Goal: Transaction & Acquisition: Purchase product/service

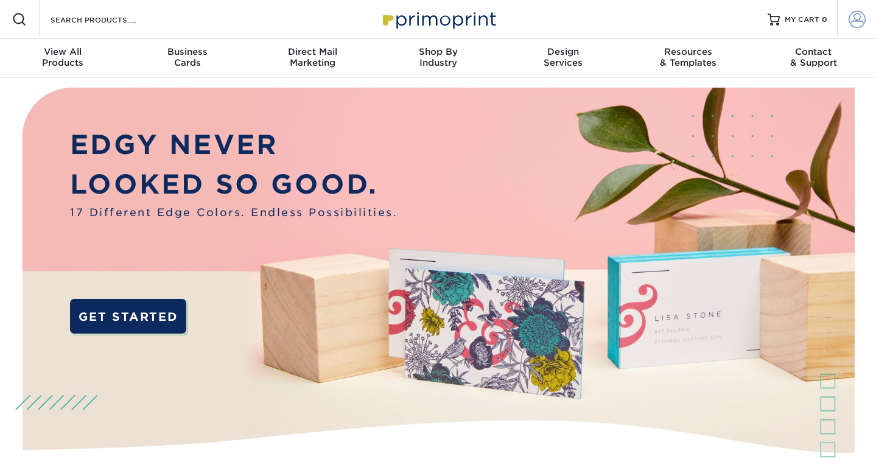
click at [854, 18] on span at bounding box center [857, 19] width 17 height 17
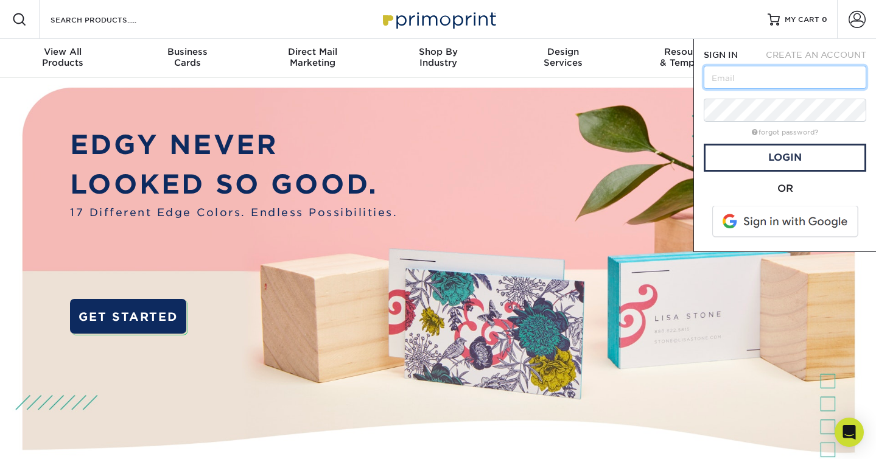
click at [783, 74] on input "text" at bounding box center [785, 77] width 163 height 23
type input "[PERSON_NAME][EMAIL_ADDRESS][DOMAIN_NAME]"
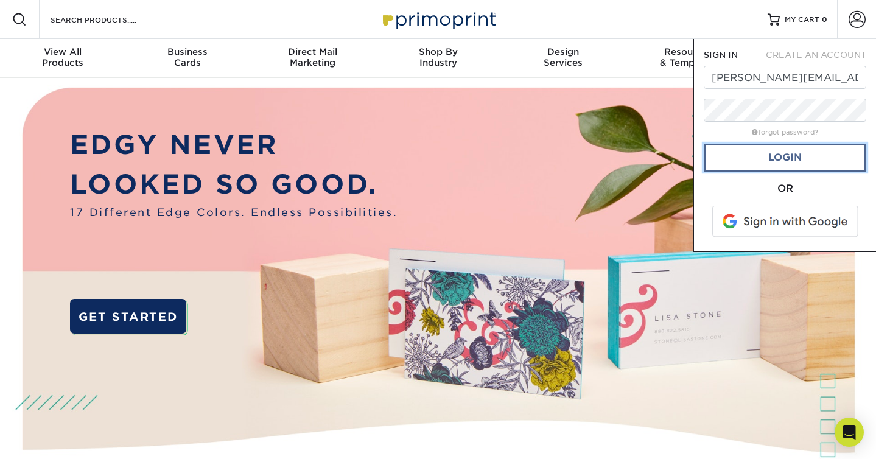
click at [764, 152] on link "Login" at bounding box center [785, 158] width 163 height 28
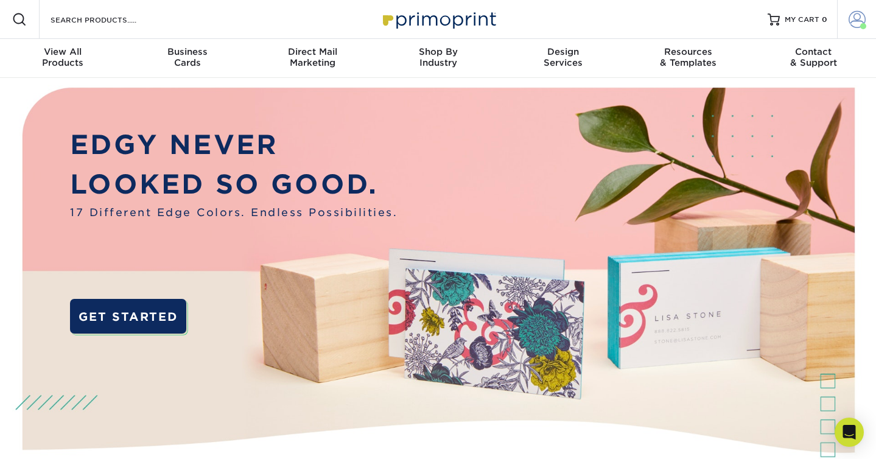
click at [849, 25] on span at bounding box center [857, 19] width 17 height 17
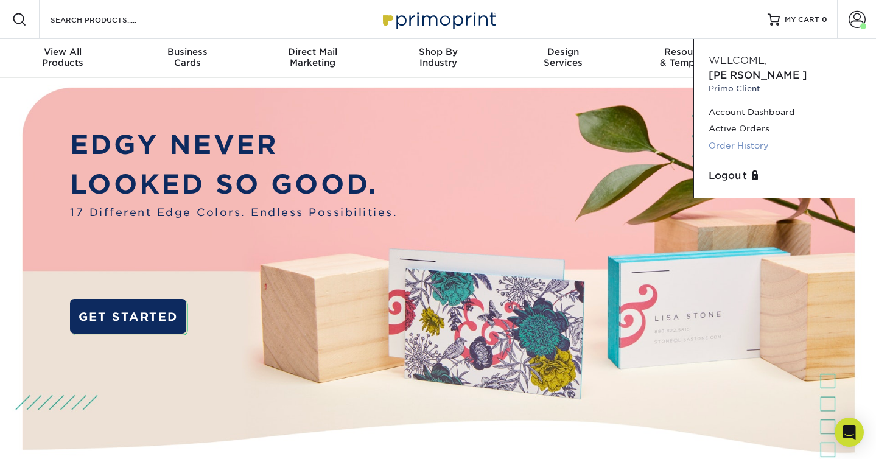
click at [751, 138] on link "Order History" at bounding box center [785, 146] width 153 height 16
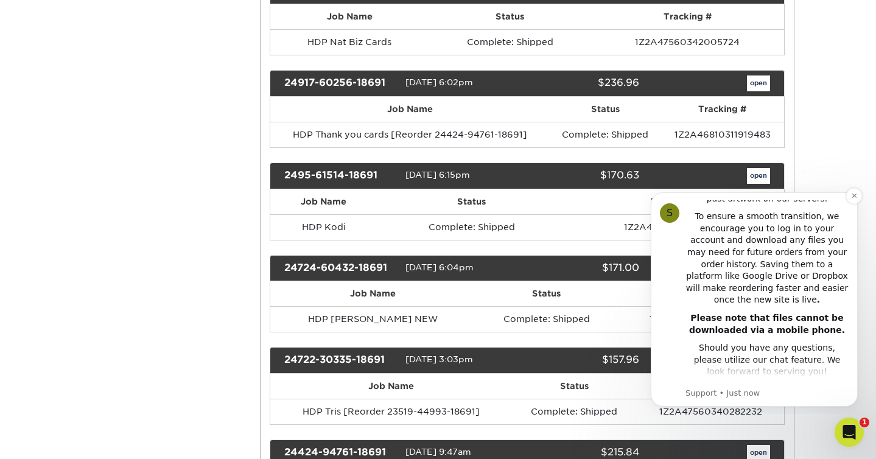
scroll to position [309, 0]
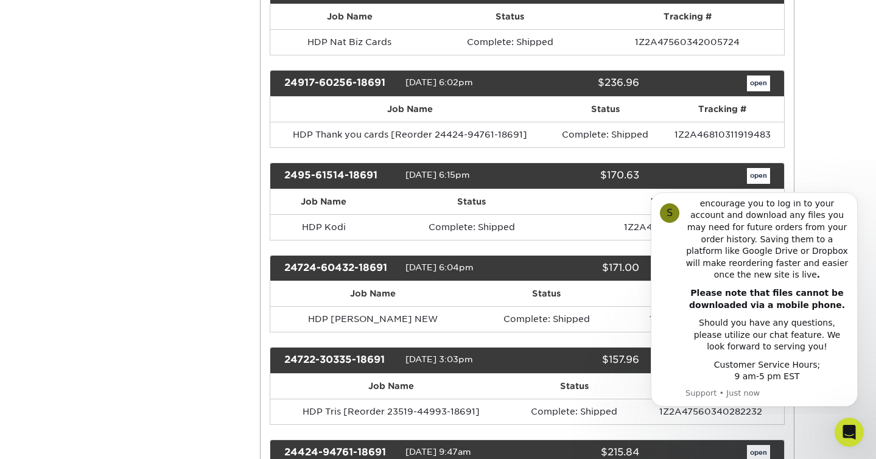
click at [846, 443] on div "Open Intercom Messenger" at bounding box center [848, 430] width 40 height 40
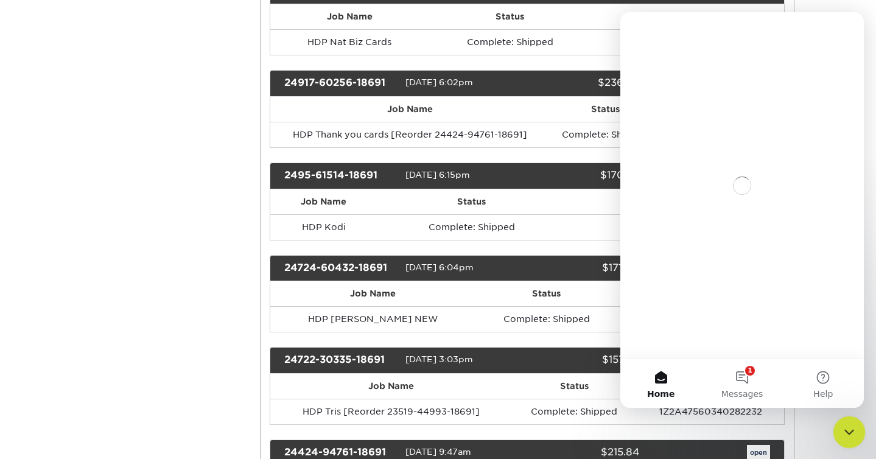
scroll to position [0, 0]
click at [857, 417] on div "Close Intercom Messenger" at bounding box center [847, 430] width 29 height 29
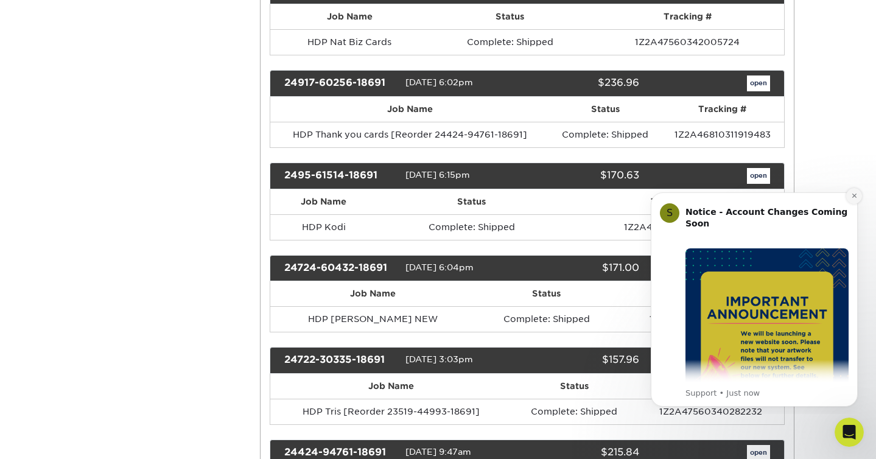
click at [854, 196] on icon "Dismiss notification" at bounding box center [854, 196] width 4 height 4
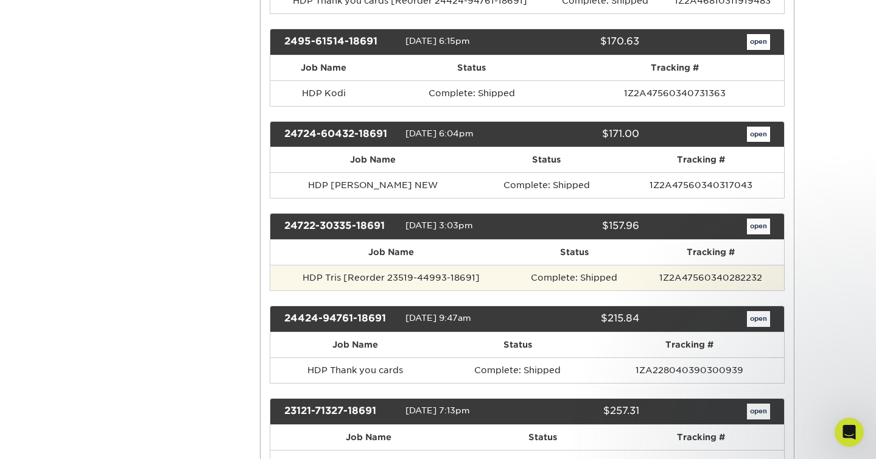
scroll to position [468, 0]
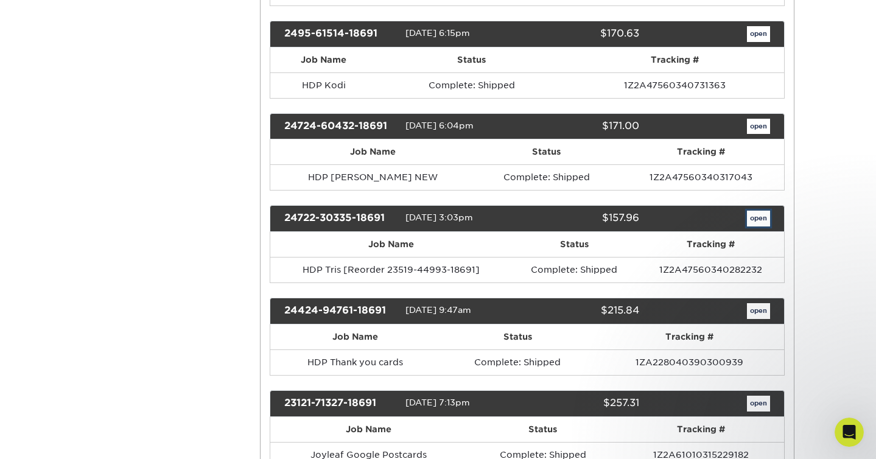
click at [762, 216] on link "open" at bounding box center [758, 219] width 23 height 16
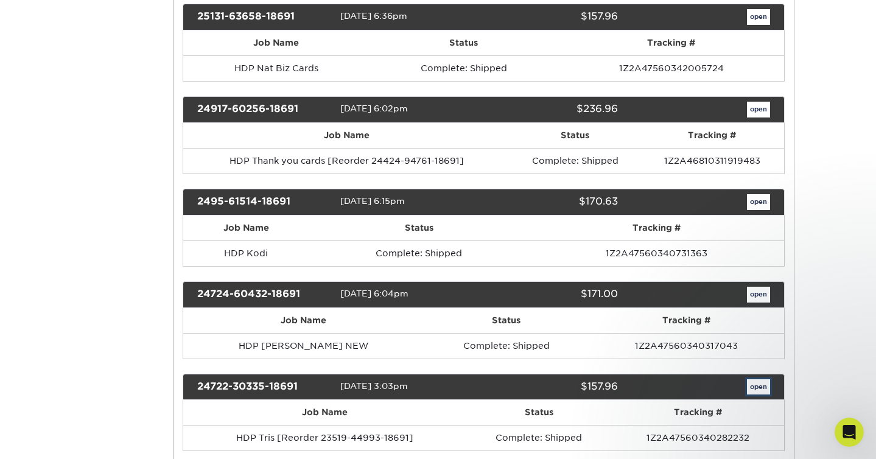
scroll to position [0, 0]
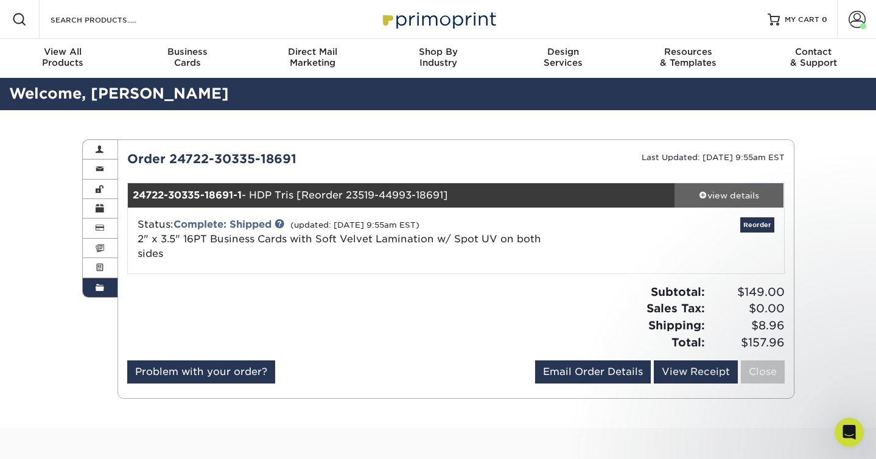
click at [740, 188] on link "view details" at bounding box center [730, 195] width 110 height 24
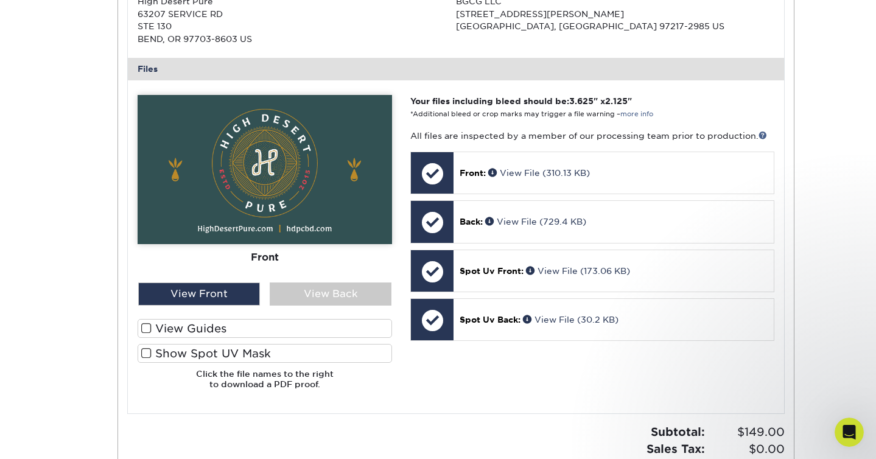
scroll to position [473, 0]
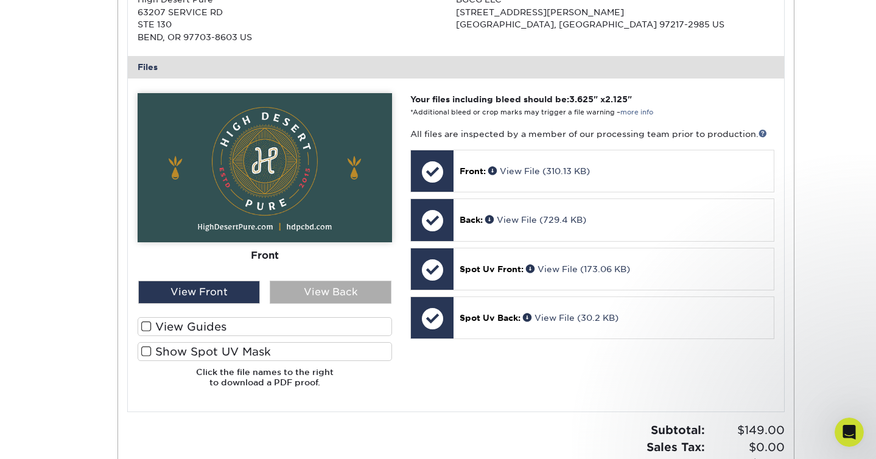
click at [355, 286] on div "View Back" at bounding box center [331, 292] width 122 height 23
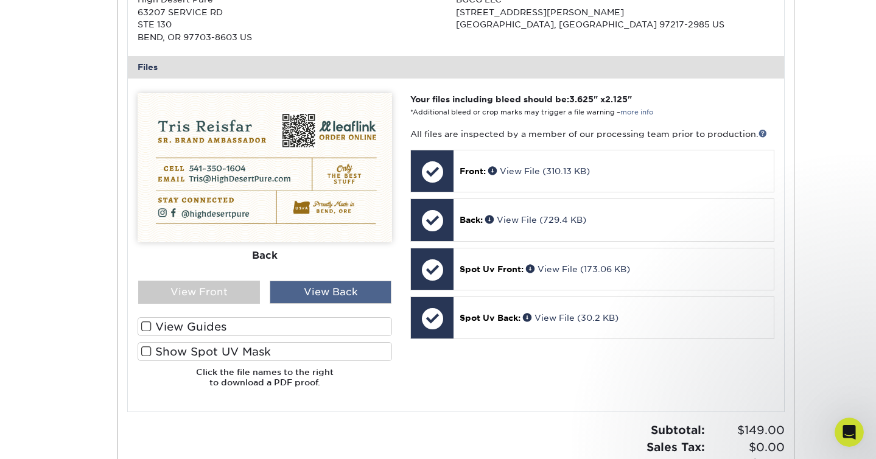
click at [355, 286] on div "View Back" at bounding box center [331, 292] width 122 height 23
drag, startPoint x: 233, startPoint y: 290, endPoint x: 283, endPoint y: 289, distance: 49.4
click at [234, 290] on div "View Front" at bounding box center [199, 292] width 122 height 23
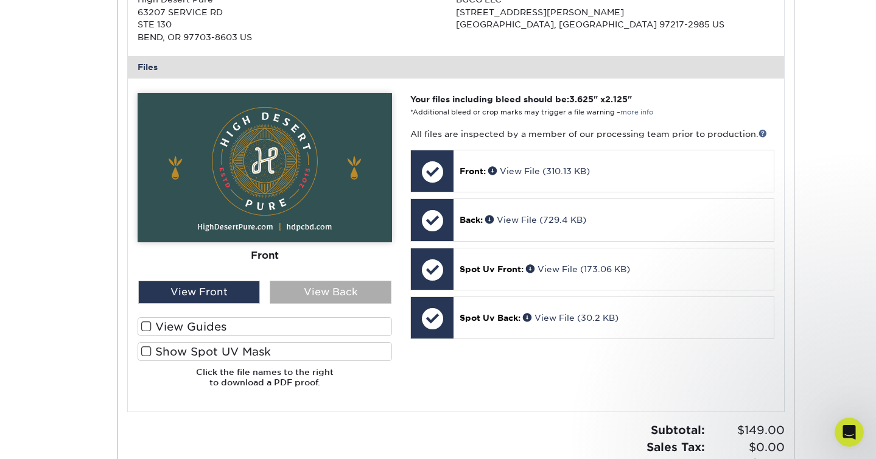
click at [294, 289] on div "View Back" at bounding box center [331, 292] width 122 height 23
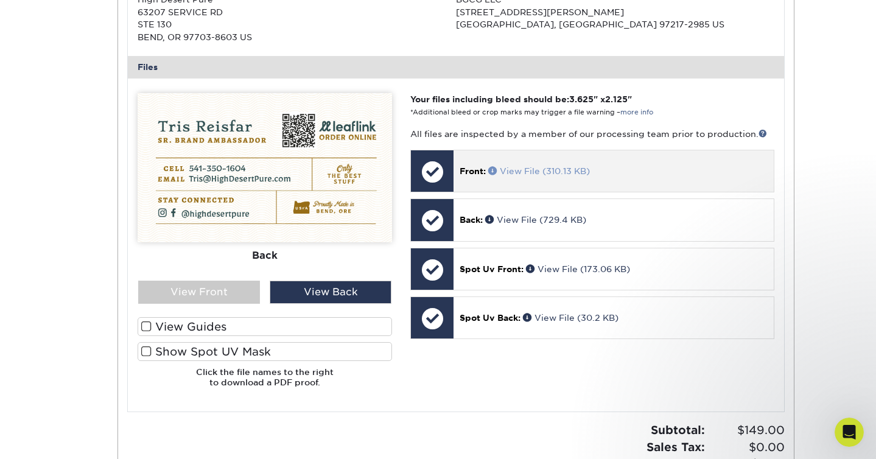
click at [490, 171] on span at bounding box center [494, 170] width 12 height 9
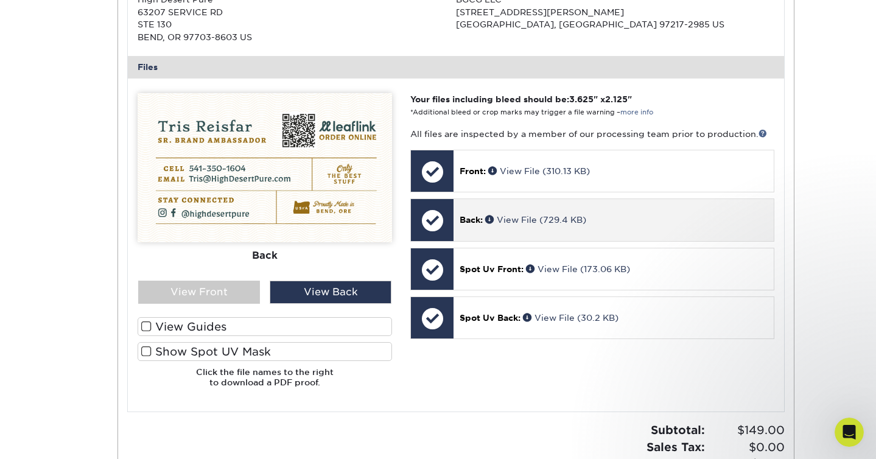
click at [484, 222] on p "Back: View File (729.4 KB)" at bounding box center [614, 220] width 308 height 12
click at [493, 217] on span at bounding box center [491, 219] width 12 height 9
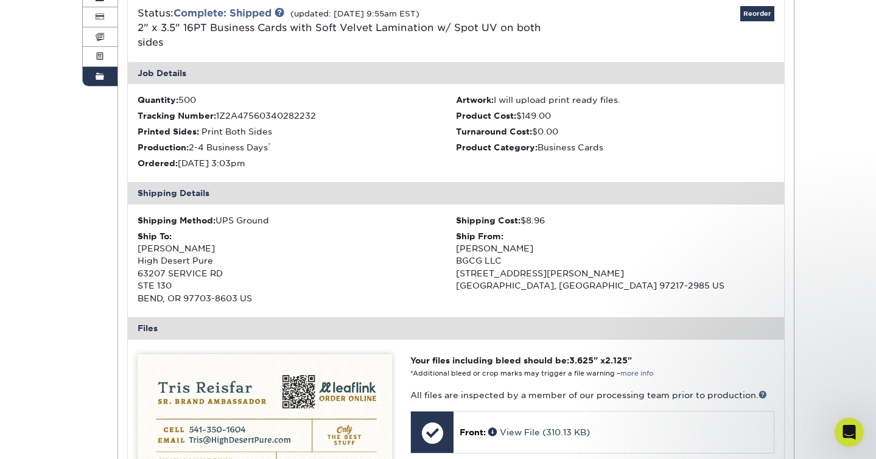
scroll to position [209, 0]
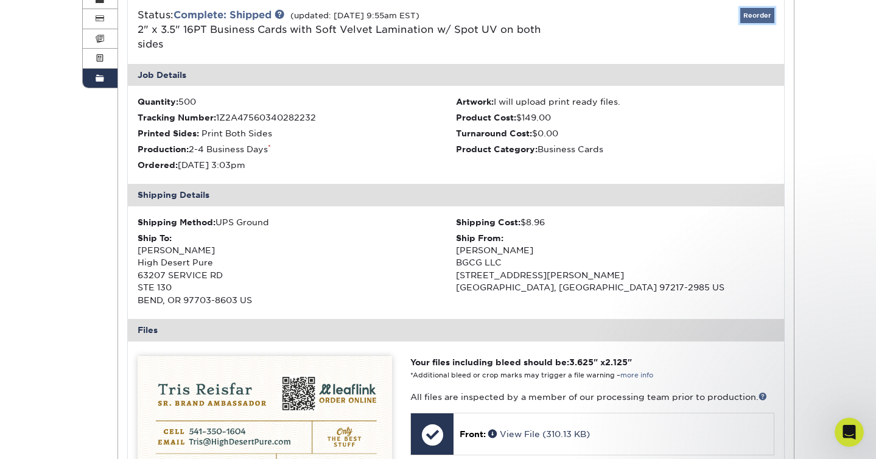
click at [754, 16] on link "Reorder" at bounding box center [757, 15] width 34 height 15
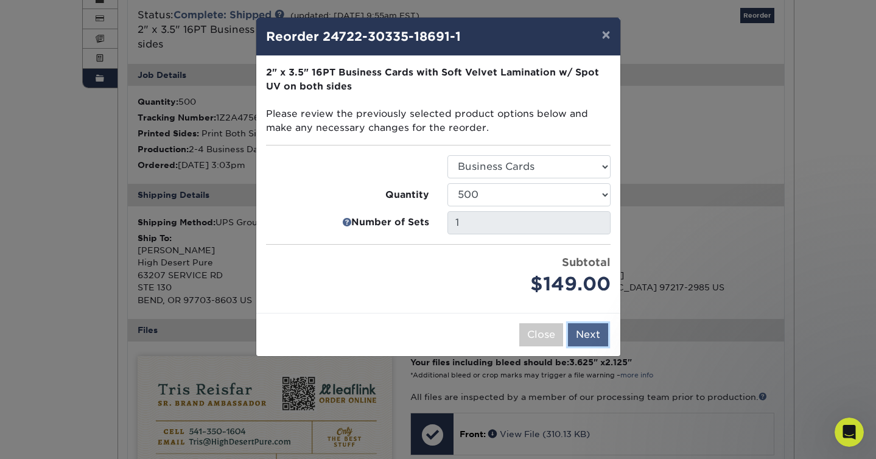
click at [580, 332] on button "Next" at bounding box center [588, 334] width 40 height 23
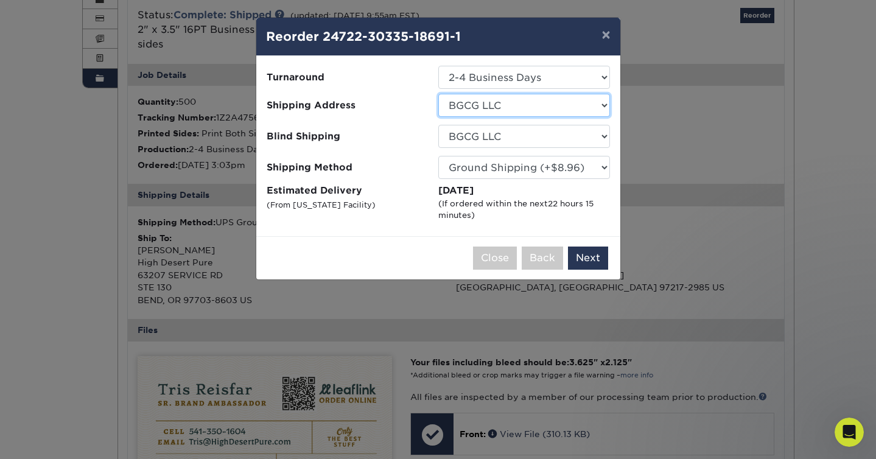
click at [577, 104] on select "Select One Amy Nye - Junnelle's friend BGCG ARLINGTON BGCG LLC CBDmi Drew Robso…" at bounding box center [524, 105] width 172 height 23
select select "198921"
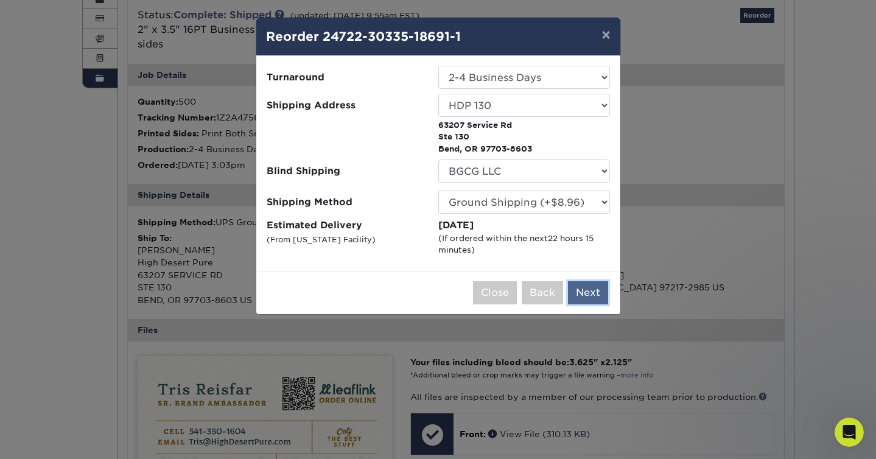
click at [592, 286] on button "Next" at bounding box center [588, 292] width 40 height 23
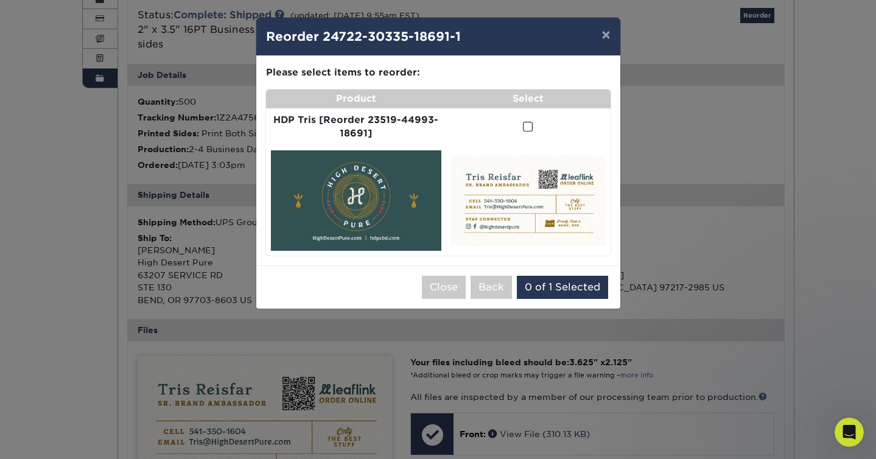
click at [527, 127] on span at bounding box center [528, 127] width 10 height 12
click at [0, 0] on input "checkbox" at bounding box center [0, 0] width 0 height 0
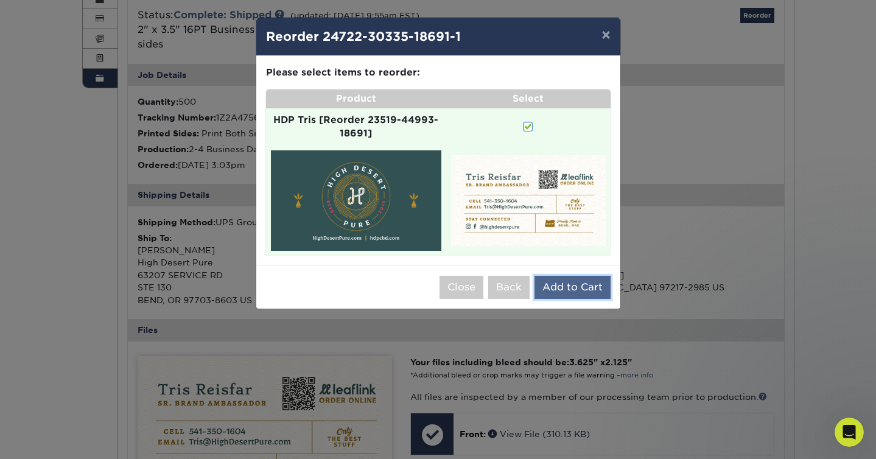
click at [567, 289] on button "Add to Cart" at bounding box center [573, 287] width 76 height 23
